Goal: Navigation & Orientation: Find specific page/section

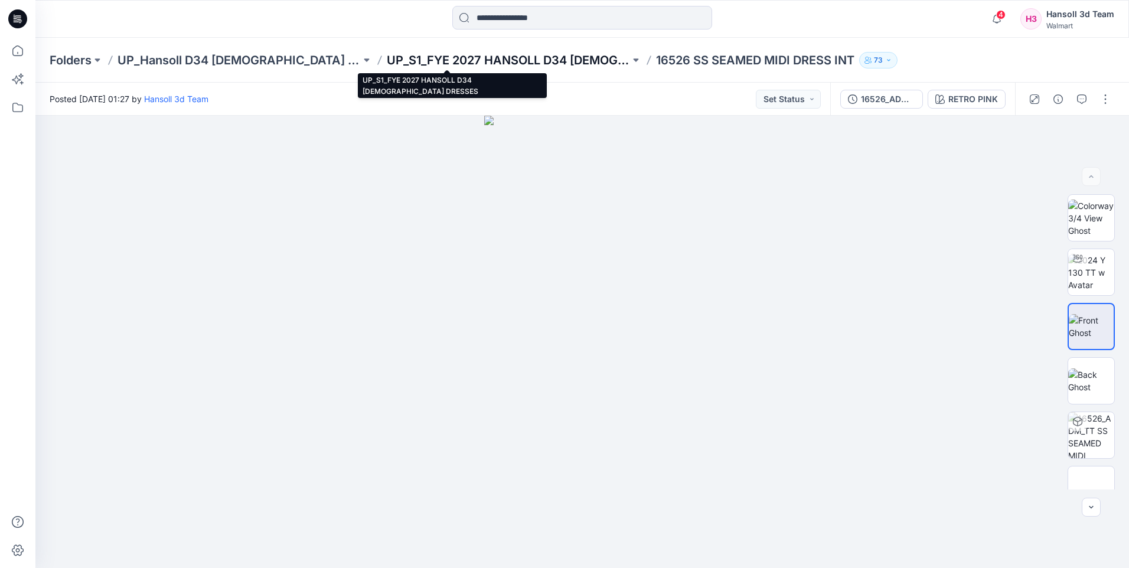
click at [437, 63] on p "UP_S1_FYE 2027 HANSOLL D34 [DEMOGRAPHIC_DATA] DRESSES" at bounding box center [508, 60] width 243 height 17
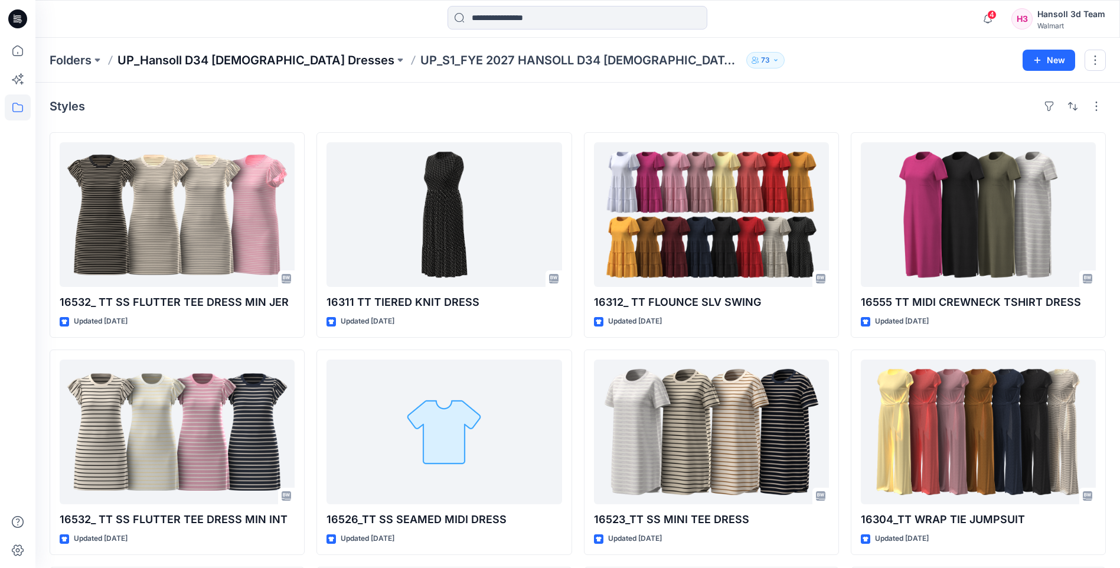
click at [127, 61] on p "UP_Hansoll D34 [DEMOGRAPHIC_DATA] Dresses" at bounding box center [255, 60] width 277 height 17
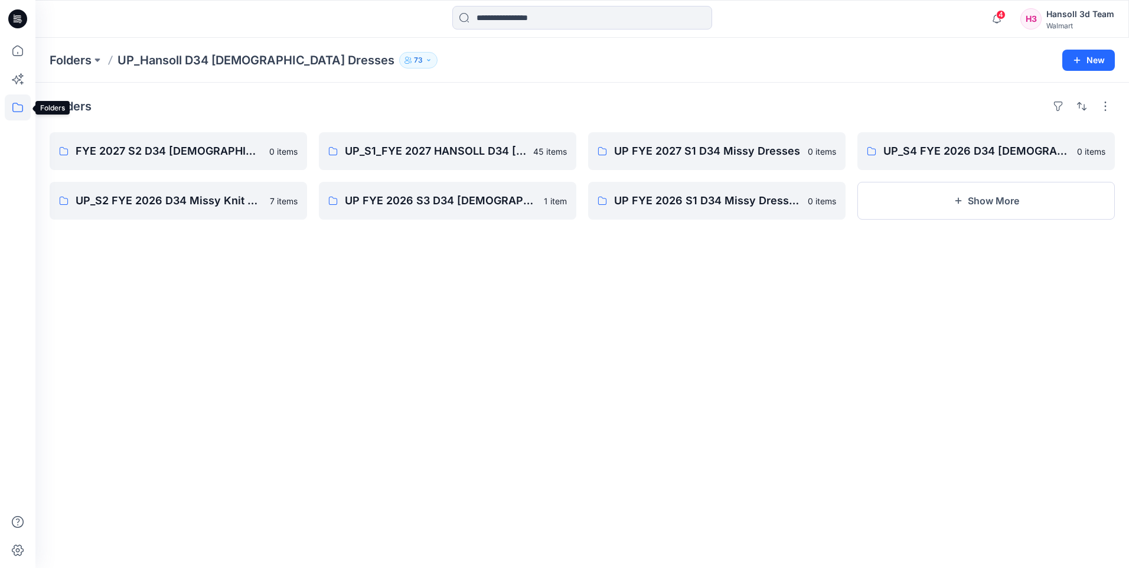
click at [17, 109] on icon at bounding box center [18, 107] width 26 height 26
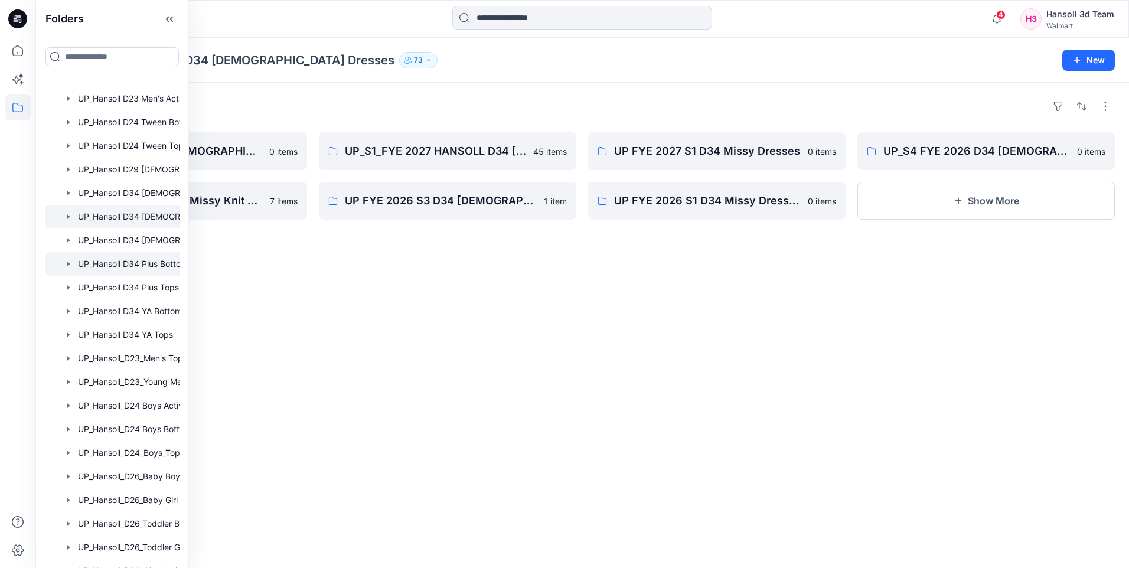
scroll to position [613, 0]
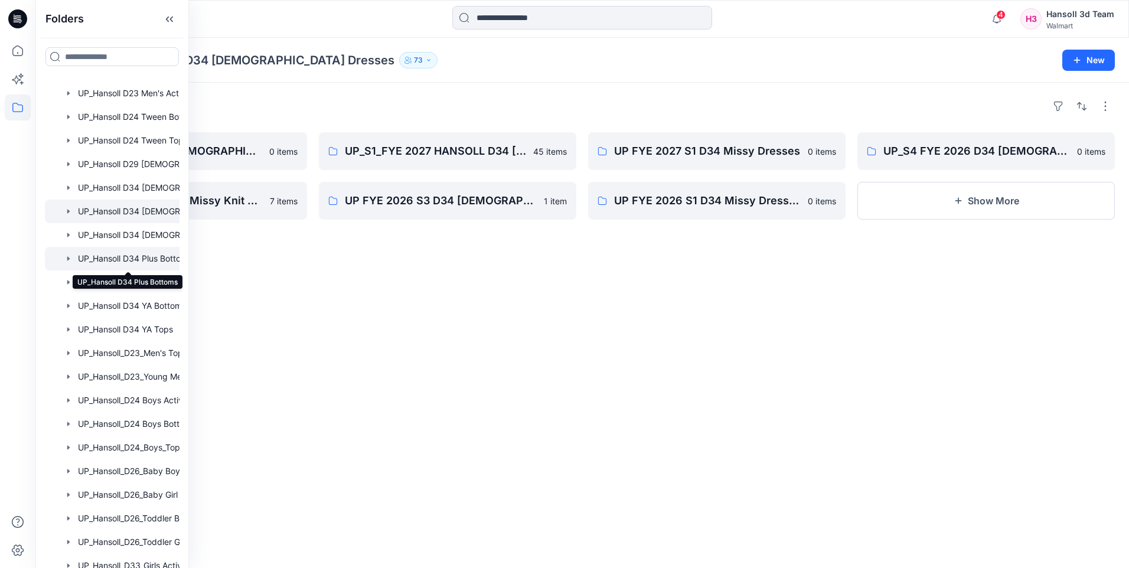
click at [146, 262] on div at bounding box center [127, 259] width 165 height 24
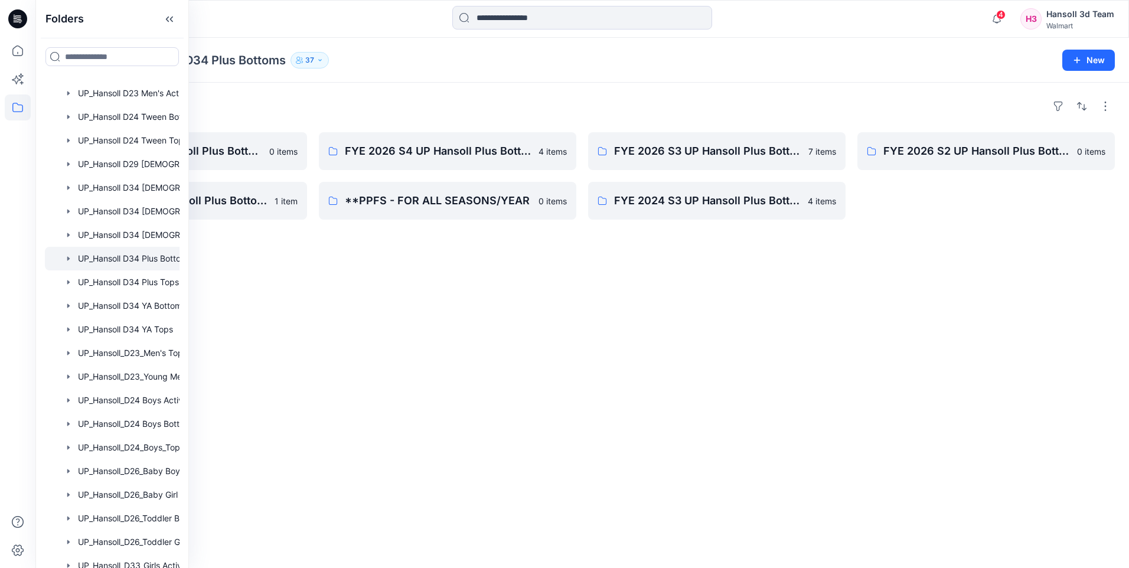
click at [403, 297] on div "Folders FYE 2027 S1 UP Hansoll Plus Bottoms 0 items FYE 2025 S3 UP Hansoll Plus…" at bounding box center [581, 325] width 1093 height 485
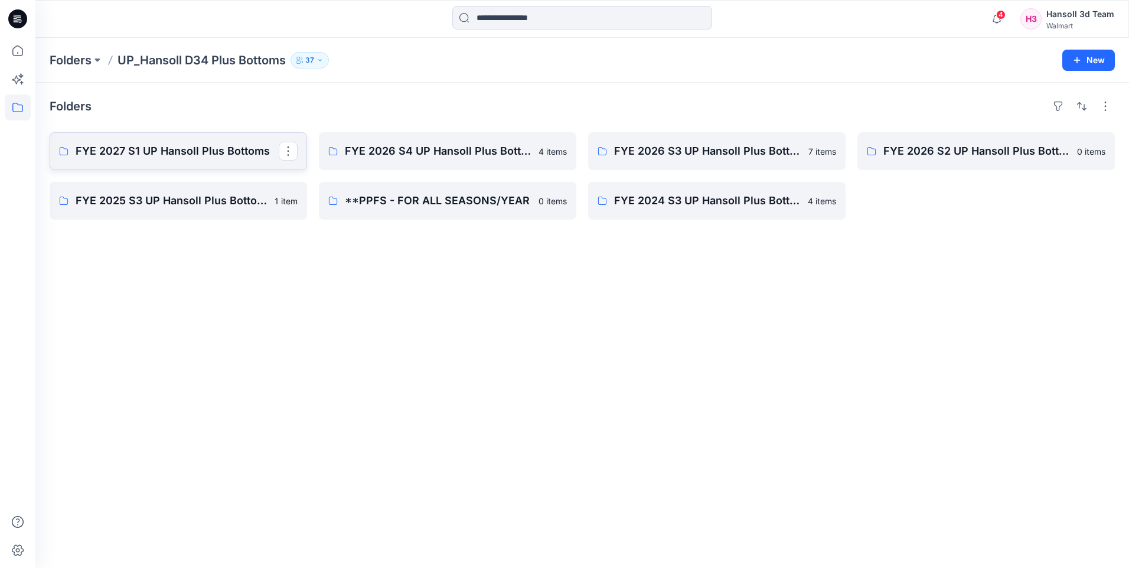
click at [207, 152] on p "FYE 2027 S1 UP Hansoll Plus Bottoms" at bounding box center [177, 151] width 203 height 17
click at [420, 151] on p "FYE 2026 S4 UP Hansoll Plus Bottoms" at bounding box center [446, 151] width 203 height 17
click at [18, 106] on icon at bounding box center [18, 107] width 26 height 26
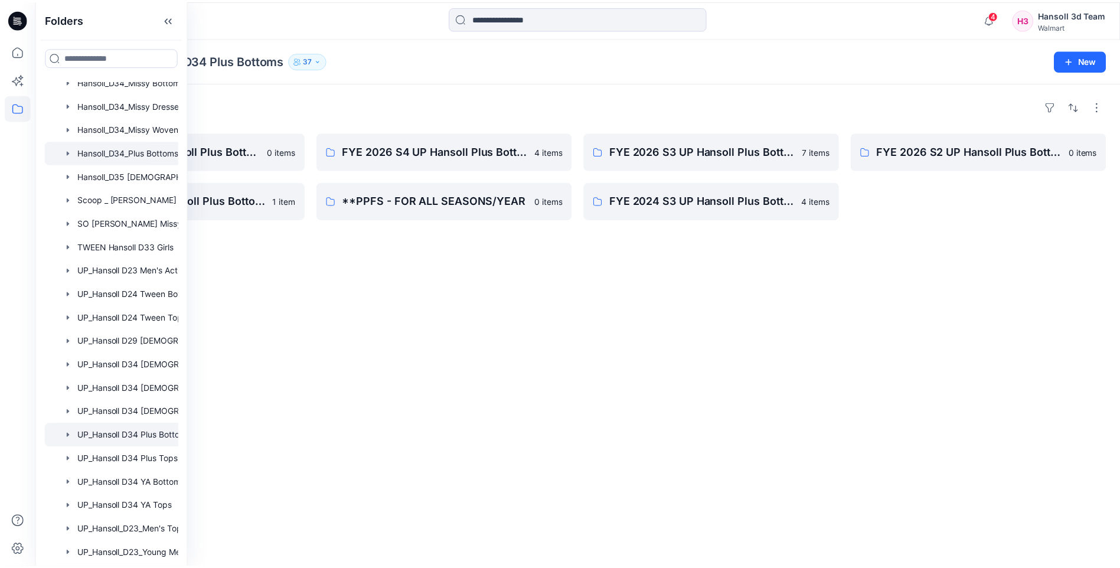
scroll to position [377, 0]
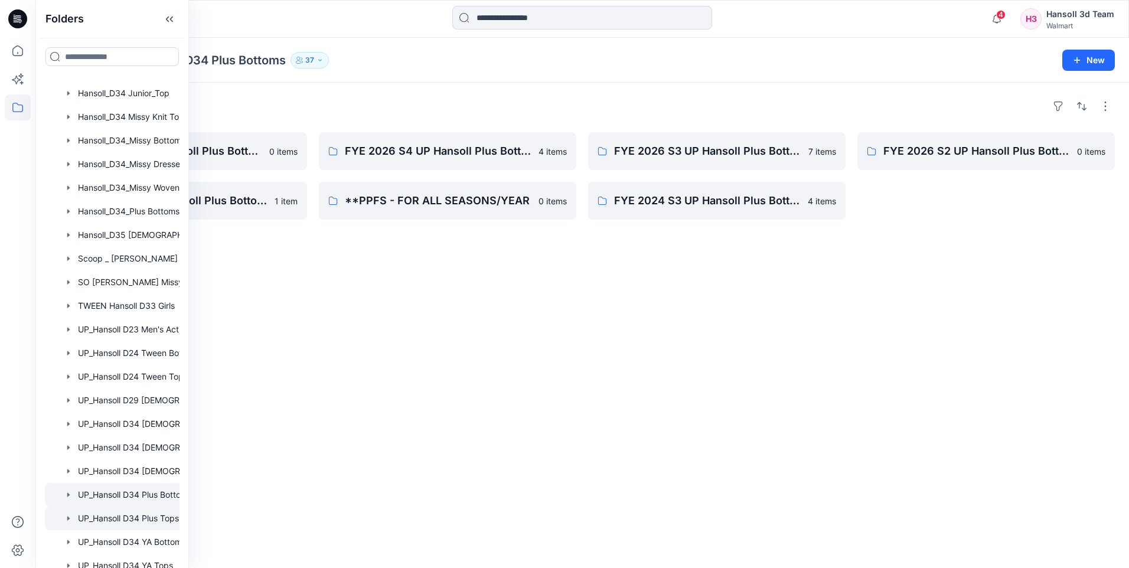
click at [153, 521] on div at bounding box center [127, 518] width 165 height 24
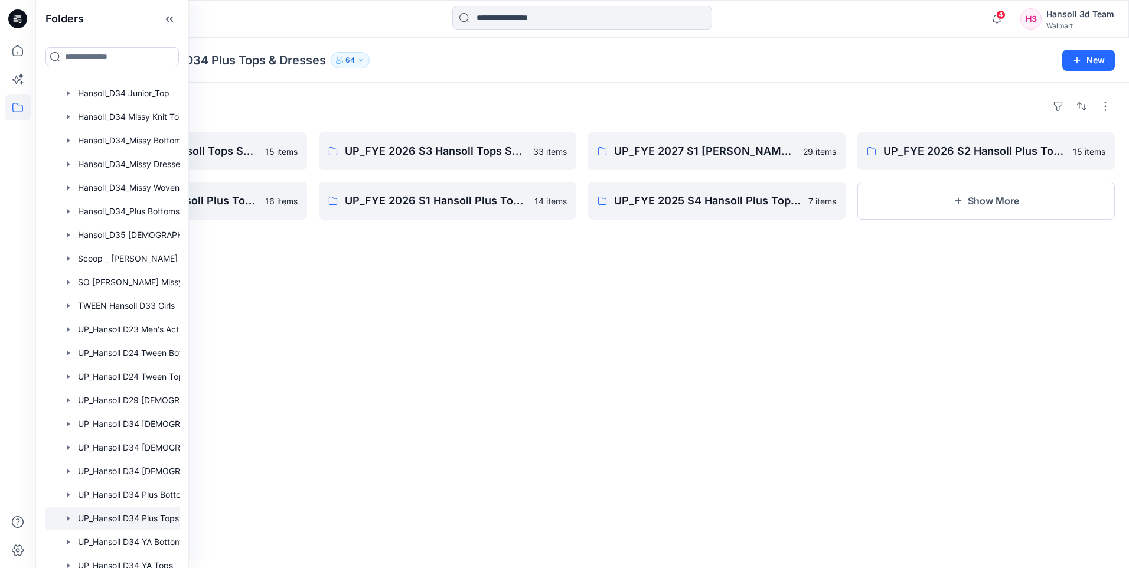
click at [496, 393] on div "Folders UP_FYE 2026 S4 Hansoll Tops Sweaters Dresses 15 items UP_FYE 2025 S3 Ha…" at bounding box center [581, 325] width 1093 height 485
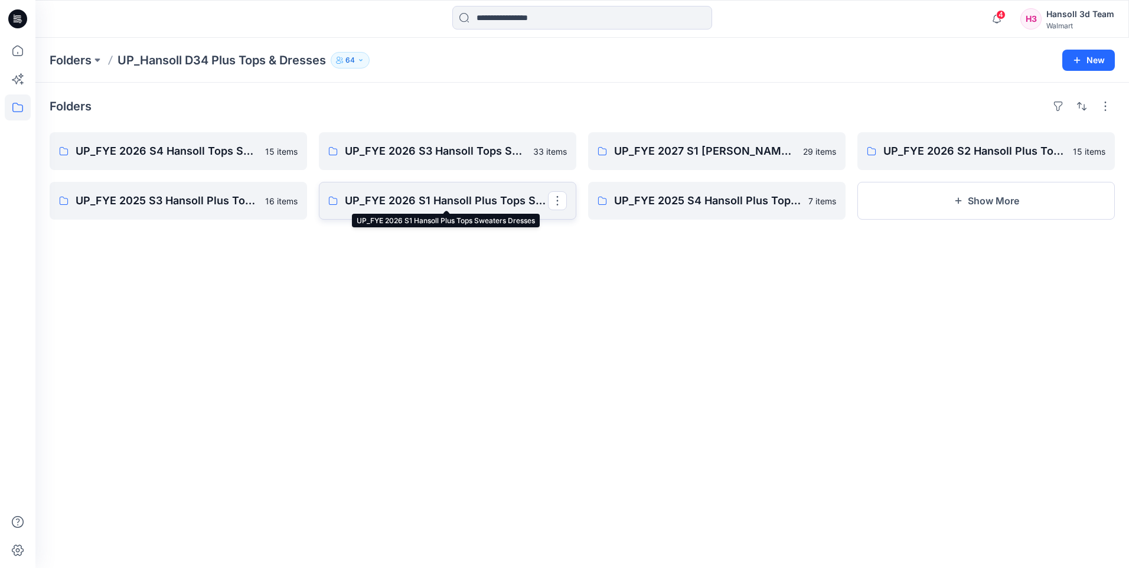
click at [454, 207] on p "UP_FYE 2026 S1 Hansoll Plus Tops Sweaters Dresses" at bounding box center [446, 200] width 203 height 17
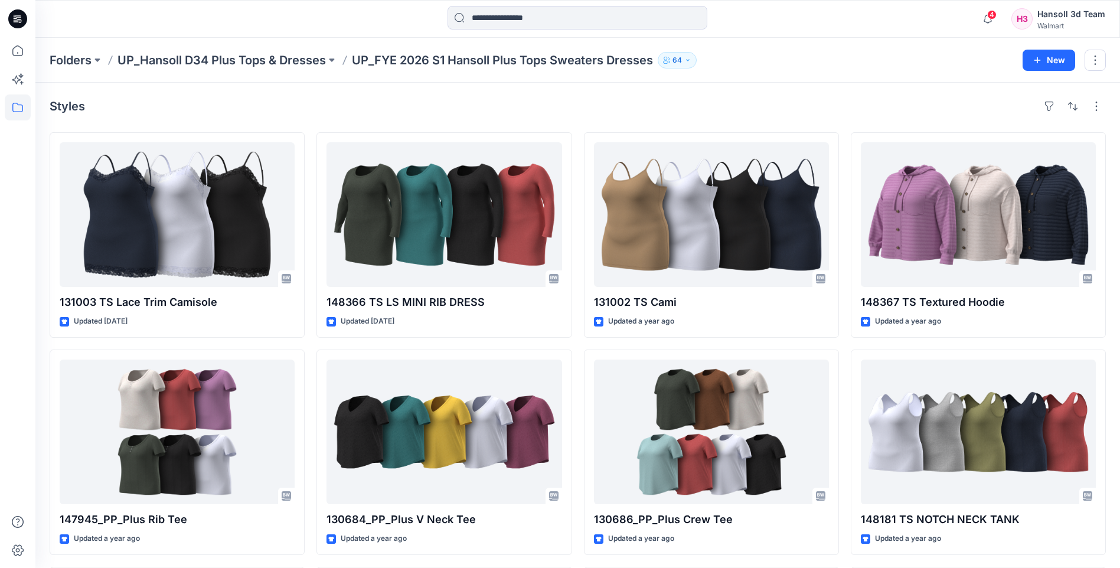
click at [580, 61] on p "UP_FYE 2026 S1 Hansoll Plus Tops Sweaters Dresses" at bounding box center [502, 60] width 301 height 17
click at [270, 61] on p "UP_Hansoll D34 Plus Tops & Dresses" at bounding box center [221, 60] width 208 height 17
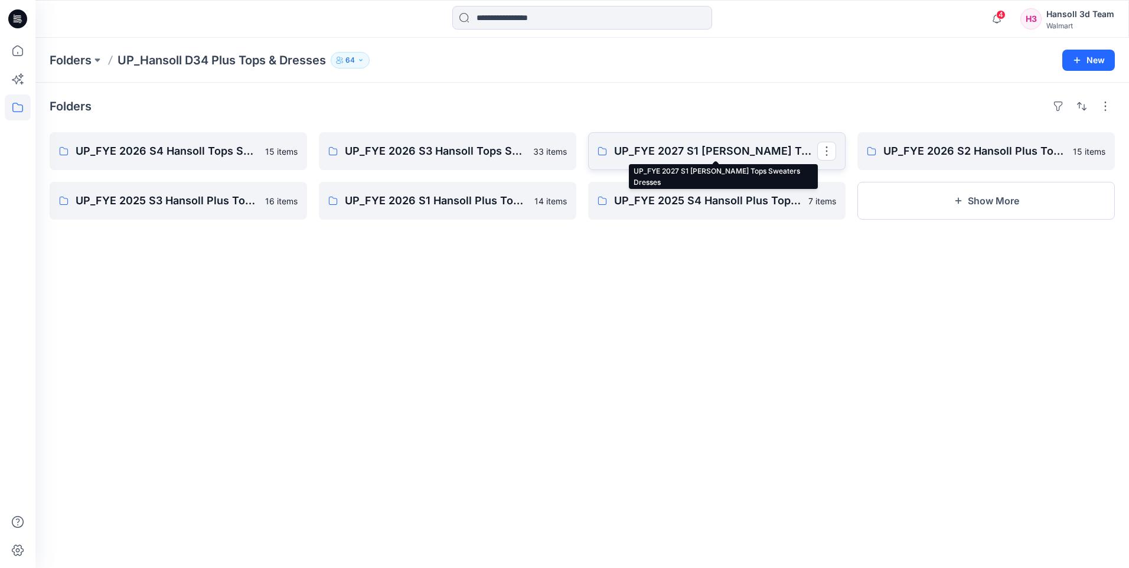
click at [702, 151] on p "UP_FYE 2027 S1 [PERSON_NAME] Tops Sweaters Dresses" at bounding box center [715, 151] width 203 height 17
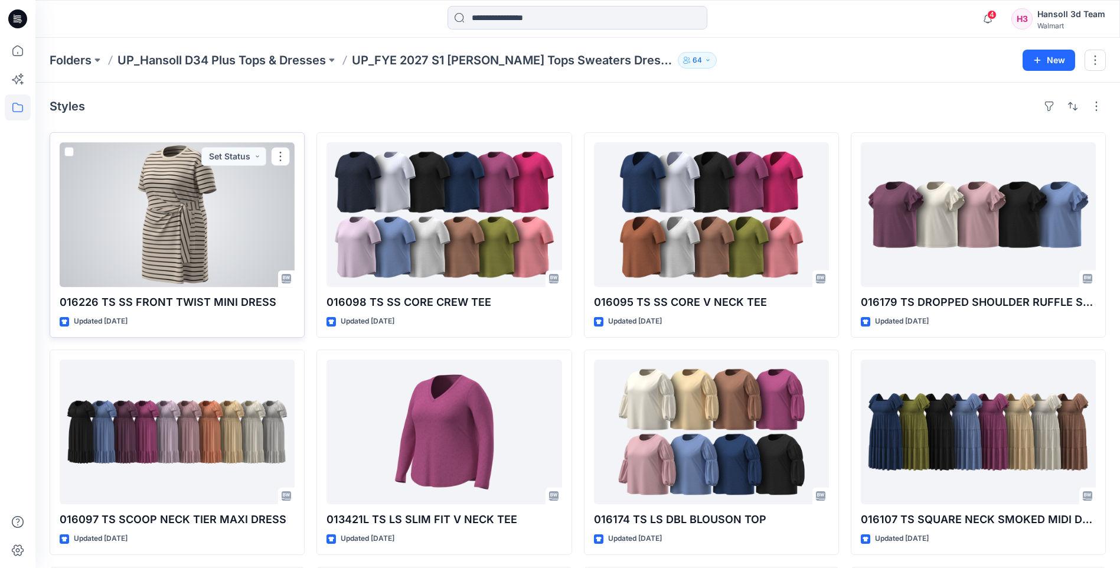
click at [208, 221] on div at bounding box center [177, 214] width 235 height 145
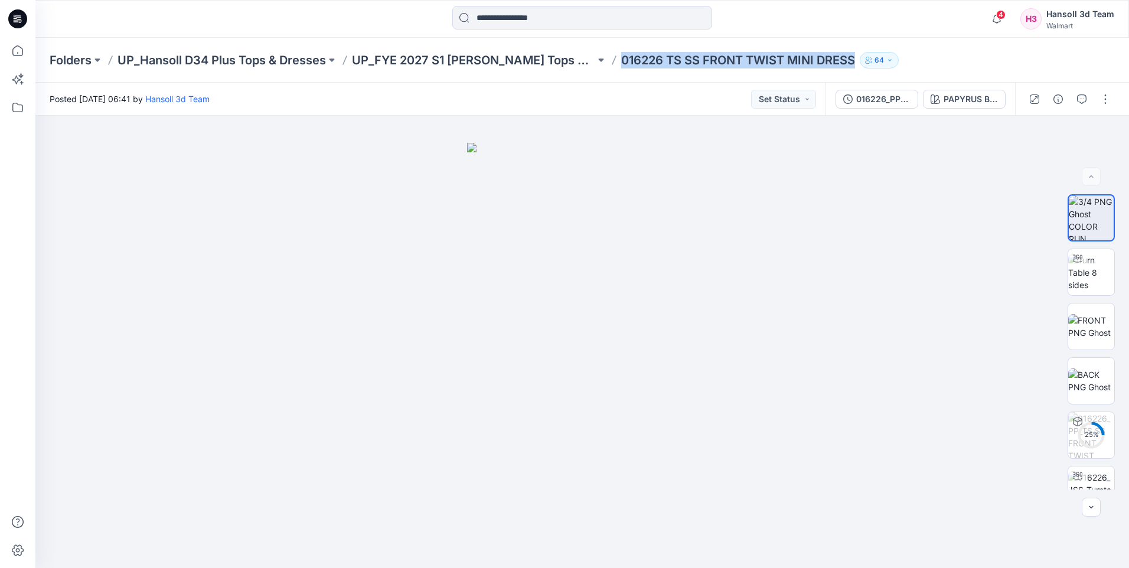
drag, startPoint x: 858, startPoint y: 60, endPoint x: 625, endPoint y: 59, distance: 232.6
click at [625, 59] on p "016226 TS SS FRONT TWIST MINI DRESS" at bounding box center [738, 60] width 234 height 17
copy p "016226 TS SS FRONT TWIST MINI DRESS"
